Goal: Task Accomplishment & Management: Manage account settings

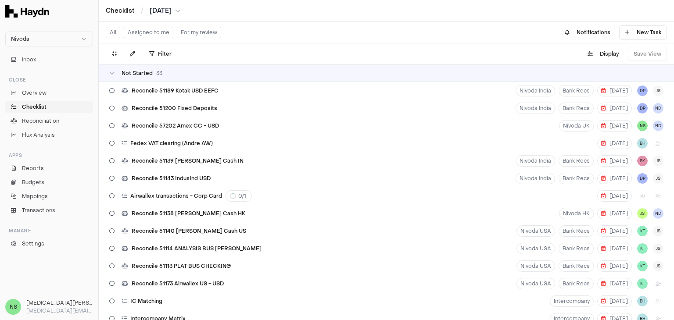
click at [202, 93] on span "Reconcile 51189 Kotak USD EEFC" at bounding box center [175, 90] width 87 height 7
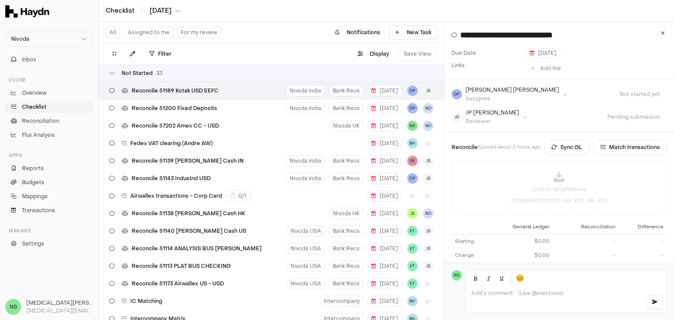
click at [147, 32] on button "Assigned to me" at bounding box center [149, 32] width 50 height 11
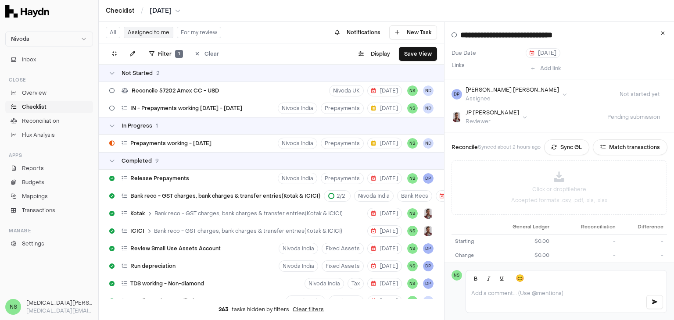
click at [23, 106] on span "Checklist" at bounding box center [34, 107] width 25 height 8
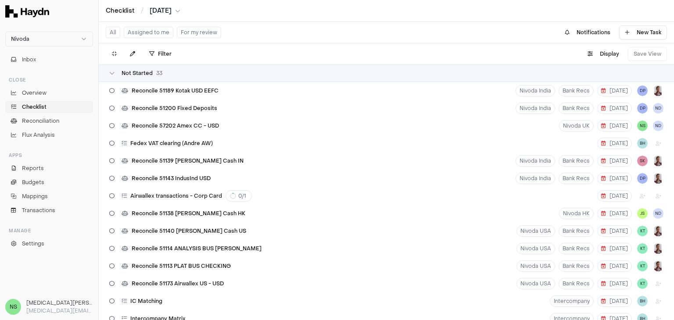
click at [153, 39] on div "All Assigned to me For my review" at bounding box center [163, 32] width 115 height 14
click at [155, 36] on button "Assigned to me" at bounding box center [149, 32] width 50 height 11
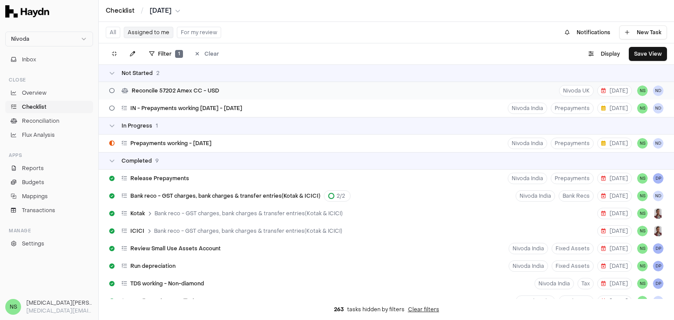
click at [167, 89] on span "Reconcile 57202 Amex CC - USD" at bounding box center [175, 90] width 87 height 7
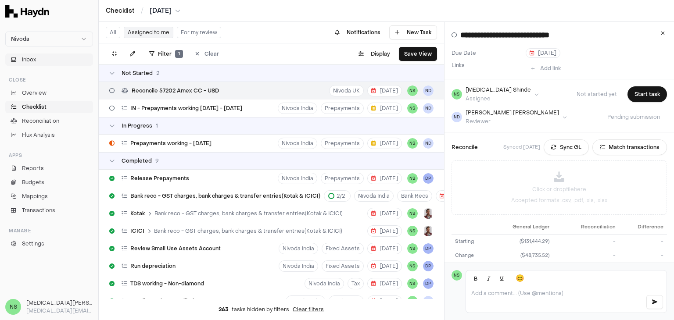
click at [38, 58] on button "Inbox" at bounding box center [49, 60] width 88 height 12
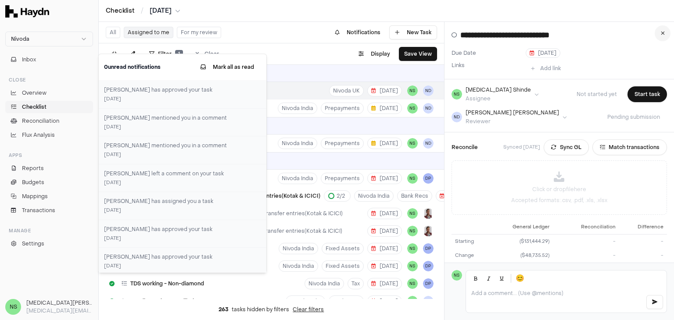
click at [661, 32] on icon at bounding box center [663, 33] width 4 height 5
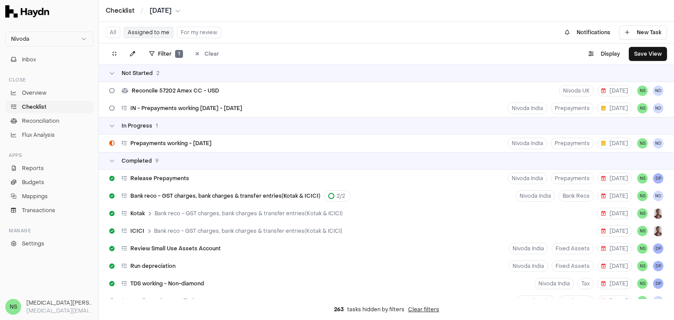
click at [42, 273] on div "Nivoda Inbox Close Overview Checklist Reconciliation Flux Analysis Apps Reports…" at bounding box center [49, 160] width 98 height 268
click at [173, 52] on html "Nivoda Inbox Close Overview Checklist Reconciliation Flux Analysis Apps Reports…" at bounding box center [337, 160] width 674 height 320
click at [35, 104] on html "Nivoda Inbox Close Overview Checklist Reconciliation Flux Analysis Apps Reports…" at bounding box center [337, 160] width 674 height 320
click at [327, 110] on div "IN - Prepayments working [DATE] - [DATE] Nivoda India Prepayments [DATE] NS [GE…" at bounding box center [387, 109] width 576 height 18
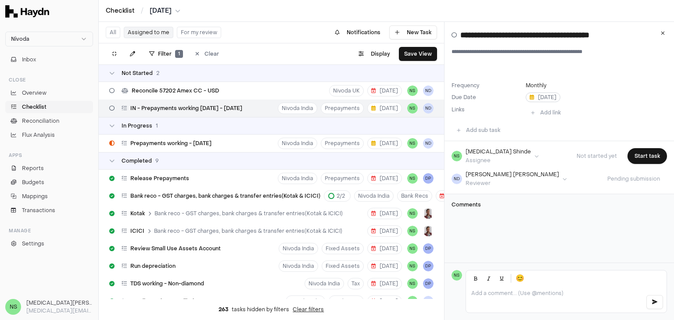
click at [538, 100] on span "[DATE]" at bounding box center [543, 97] width 27 height 7
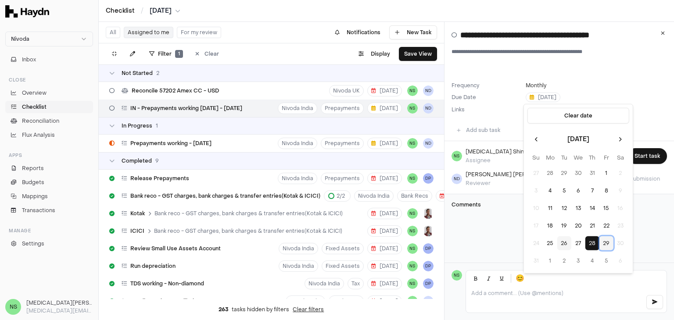
click at [607, 242] on button "29" at bounding box center [607, 244] width 14 height 14
